Goal: Task Accomplishment & Management: Manage account settings

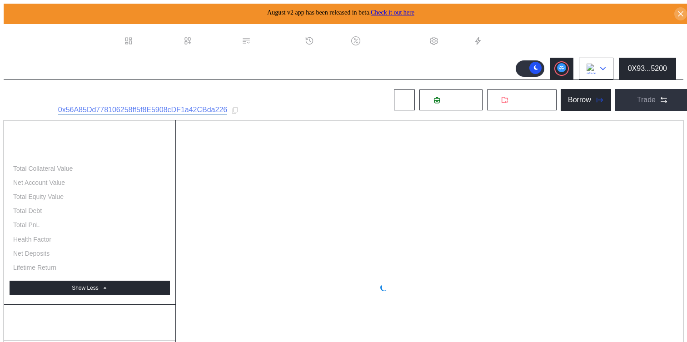
click at [609, 69] on button at bounding box center [596, 69] width 35 height 22
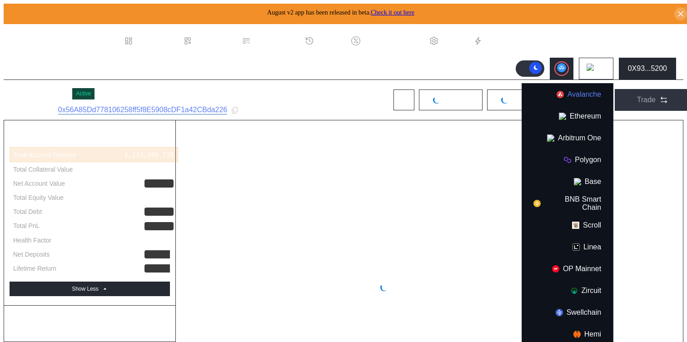
click at [582, 89] on button "Avalanche" at bounding box center [567, 95] width 91 height 22
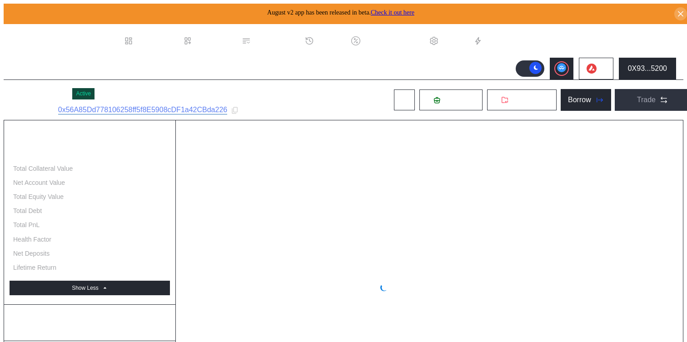
select select "*"
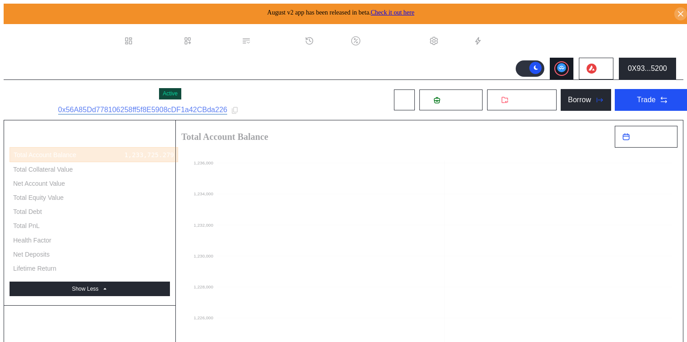
click at [558, 68] on button at bounding box center [562, 69] width 24 height 22
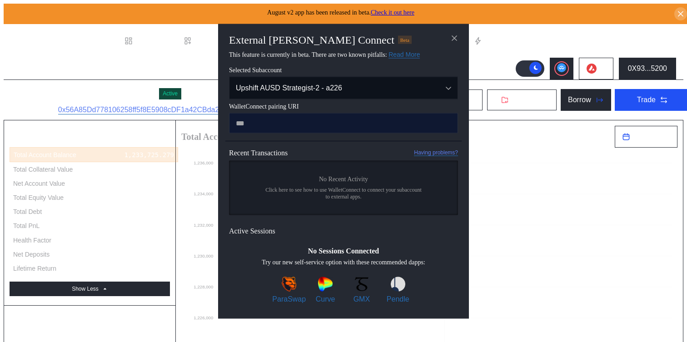
click at [329, 125] on input "modal" at bounding box center [343, 123] width 229 height 20
type input "**********"
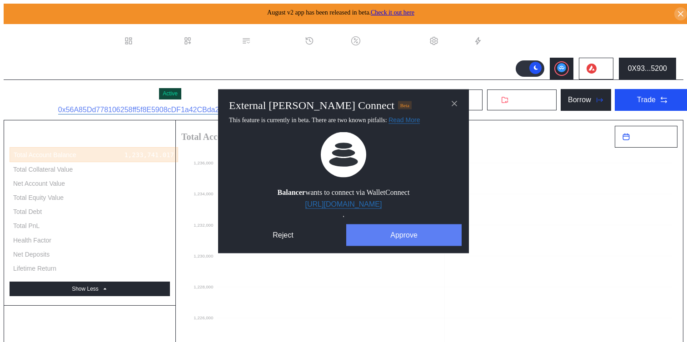
click at [405, 245] on button "Approve" at bounding box center [403, 235] width 115 height 22
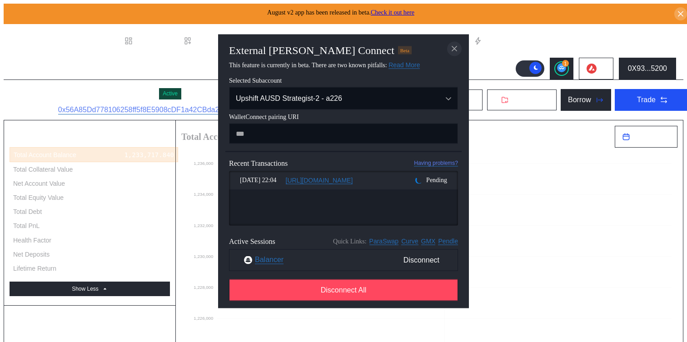
click at [455, 50] on button "close modal" at bounding box center [454, 48] width 15 height 15
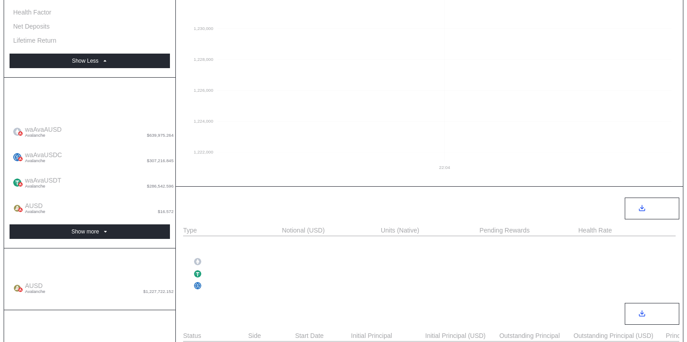
scroll to position [0, 0]
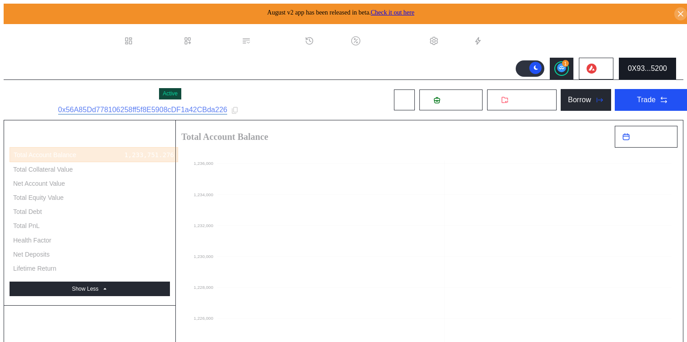
click at [642, 65] on div "0X93...5200" at bounding box center [647, 69] width 39 height 8
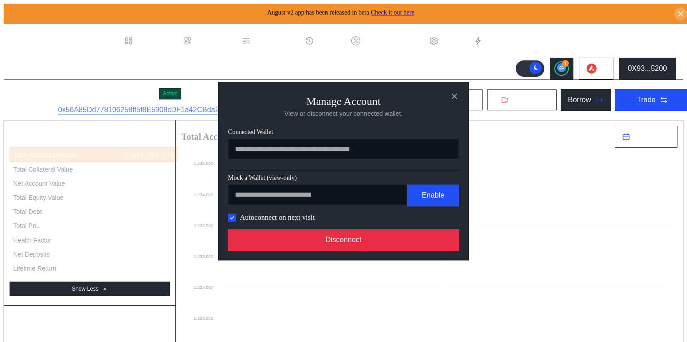
click at [393, 251] on button "Disconnect" at bounding box center [343, 240] width 231 height 22
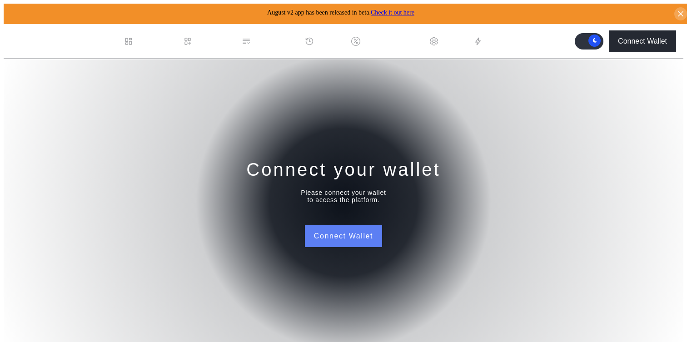
click at [336, 237] on button "Connect Wallet" at bounding box center [343, 237] width 77 height 22
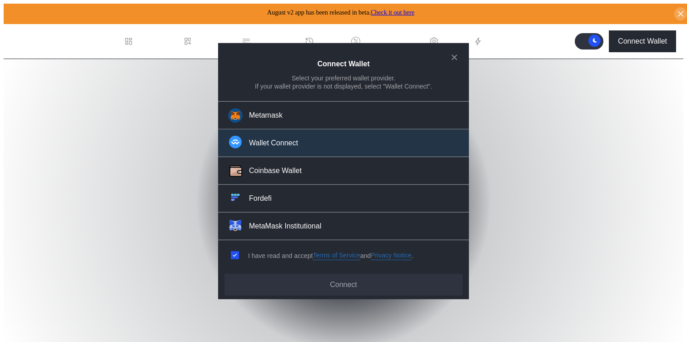
click at [262, 147] on div "Wallet Connect" at bounding box center [273, 144] width 49 height 10
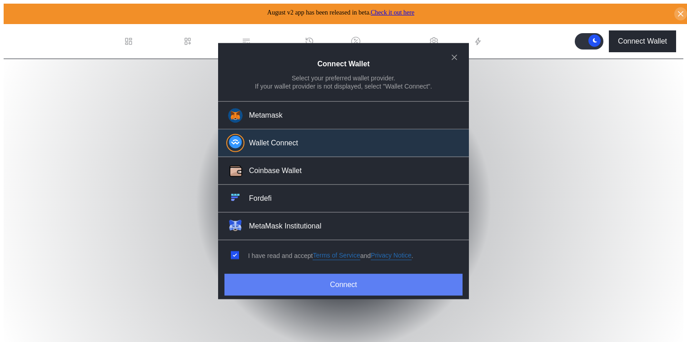
click at [277, 284] on button "Connect" at bounding box center [344, 285] width 238 height 22
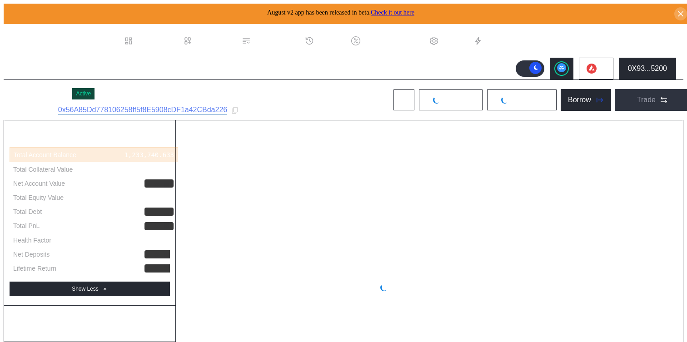
select select "*"
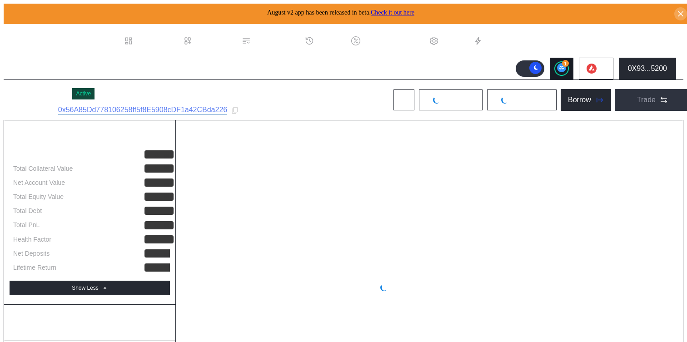
click at [567, 61] on div "1" at bounding box center [565, 63] width 7 height 7
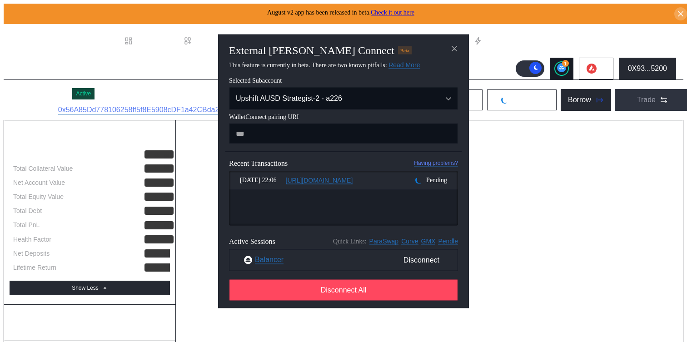
select select "*"
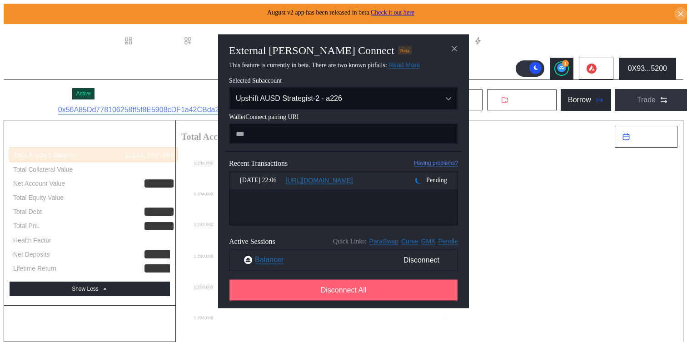
click at [343, 301] on button "Disconnect All" at bounding box center [343, 290] width 229 height 22
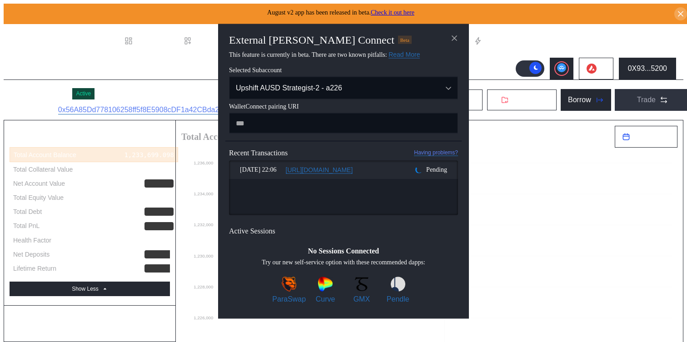
click at [453, 36] on icon "close modal" at bounding box center [454, 38] width 5 height 5
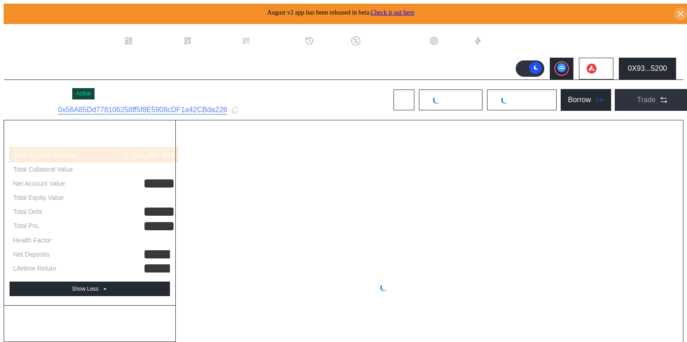
select select "*"
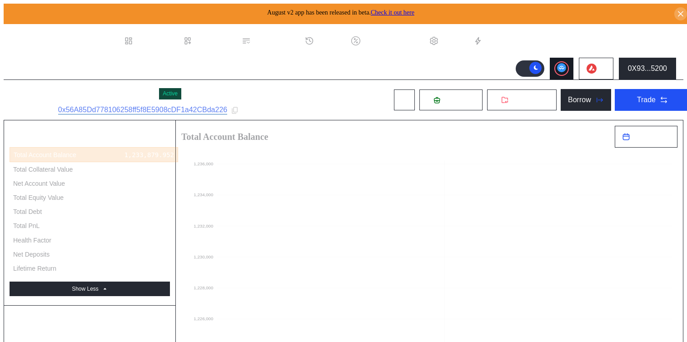
click at [563, 63] on circle at bounding box center [561, 67] width 9 height 9
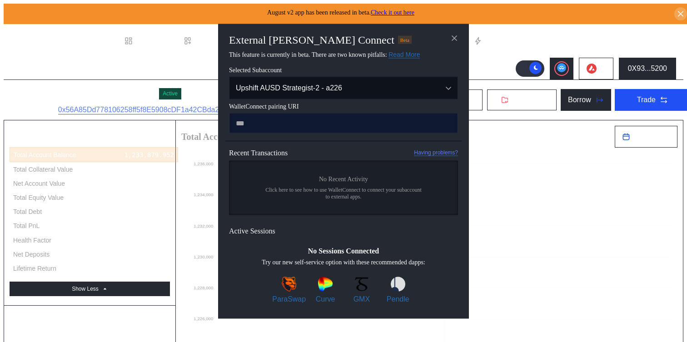
paste input "**********"
type input "**********"
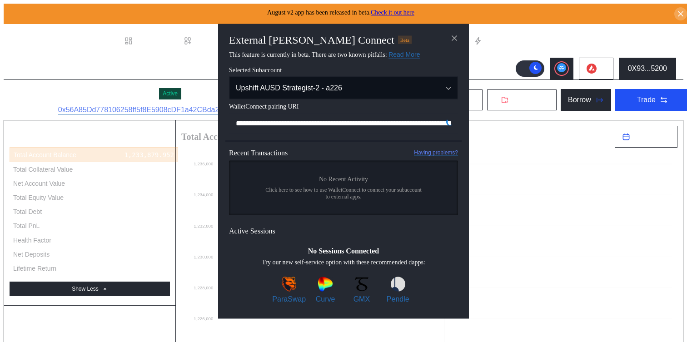
scroll to position [0, 545]
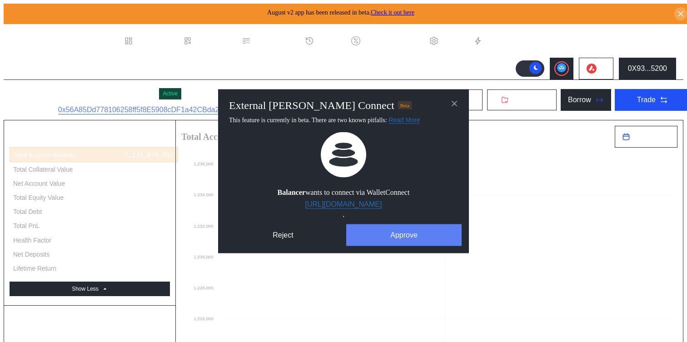
click at [378, 242] on button "Approve" at bounding box center [403, 235] width 115 height 22
